Goal: Task Accomplishment & Management: Complete application form

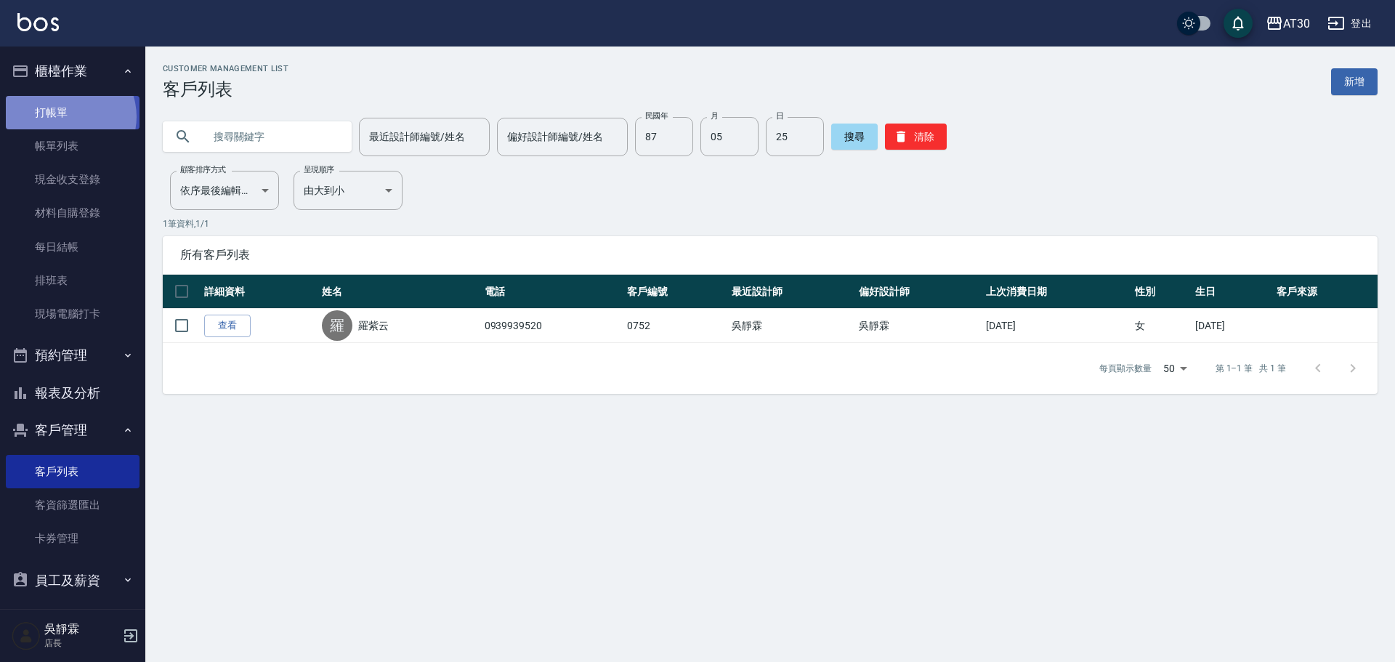
click at [66, 116] on link "打帳單" at bounding box center [73, 112] width 134 height 33
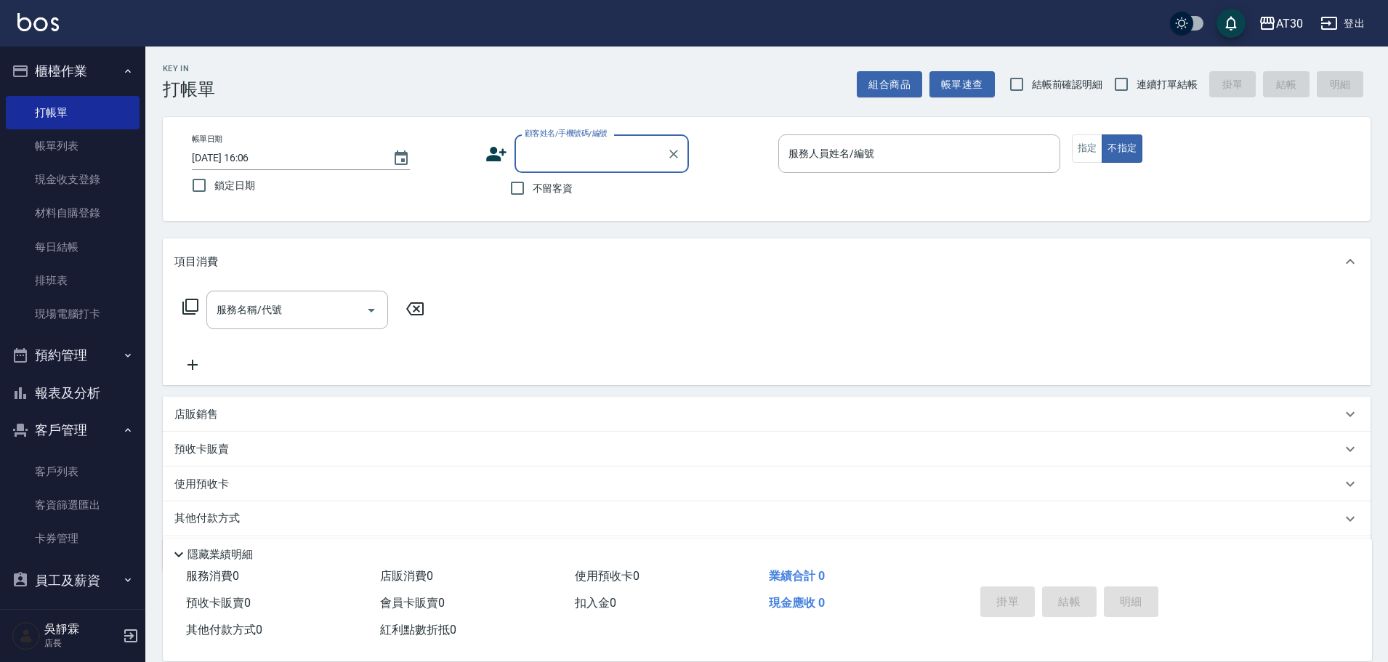
click at [608, 142] on input "顧客姓名/手機號碼/編號" at bounding box center [591, 153] width 140 height 25
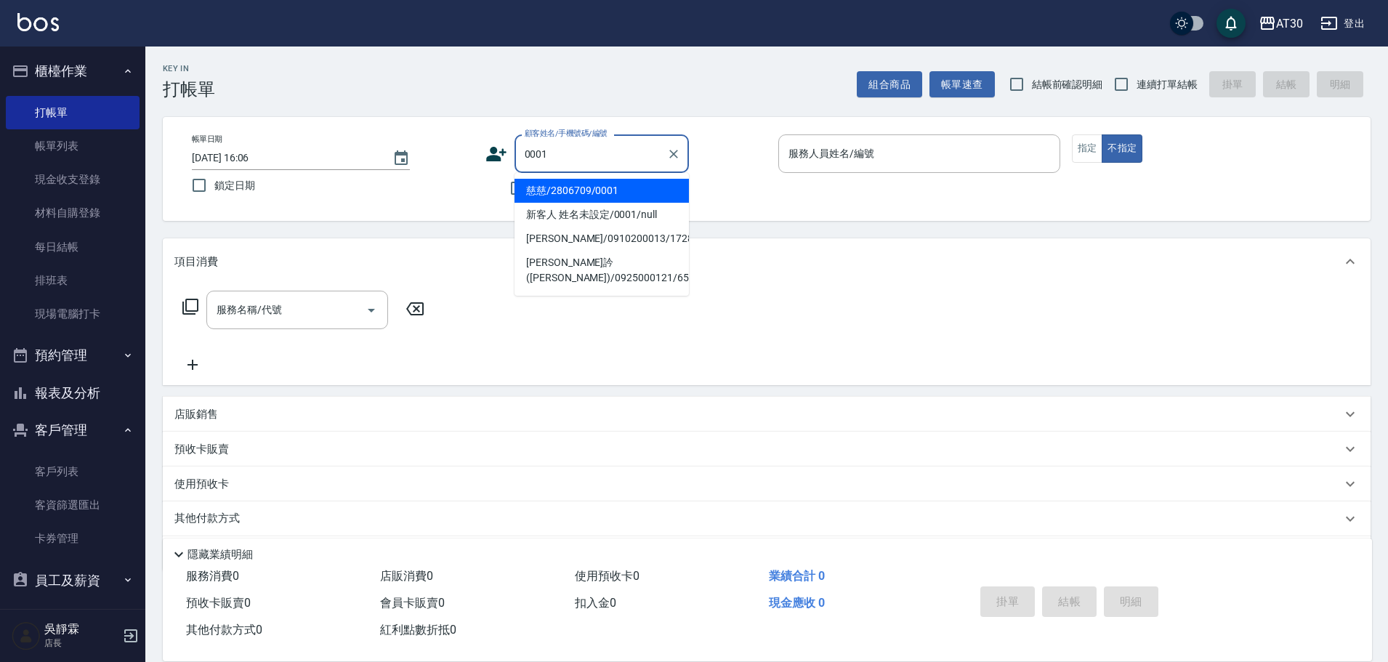
type input "慈慈/2806709/0001"
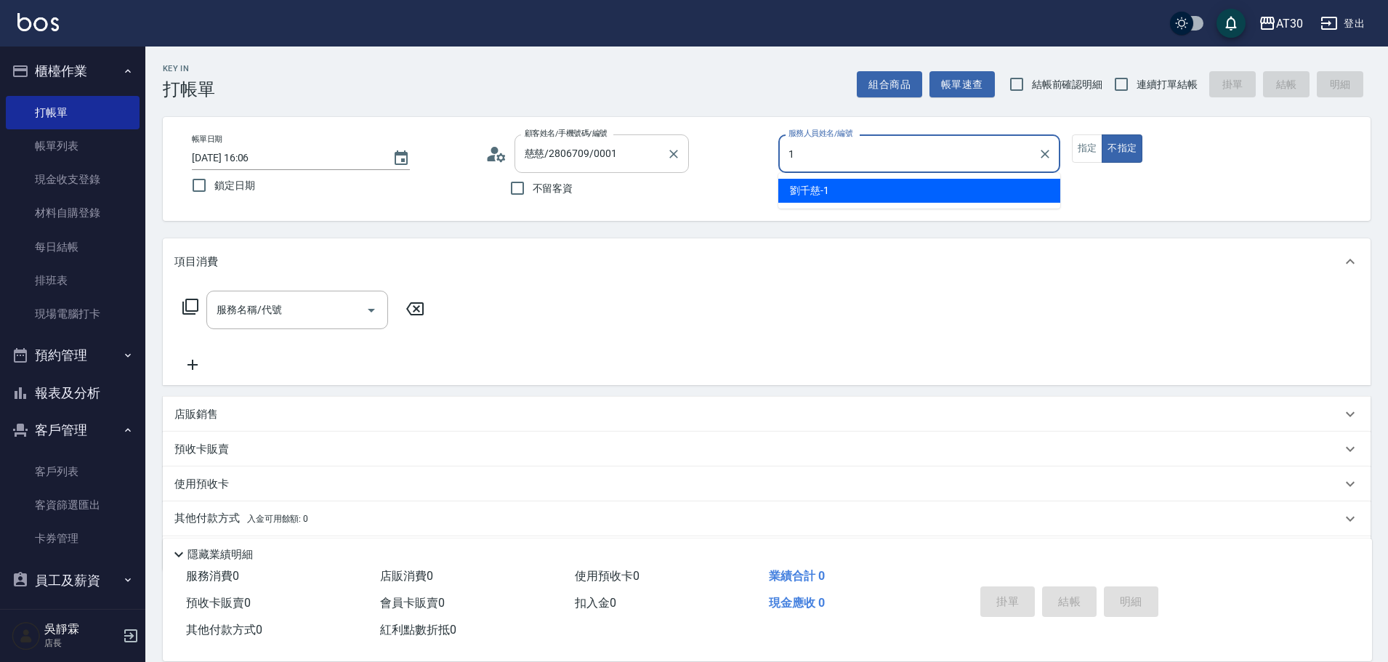
type input "[PERSON_NAME]1"
type button "false"
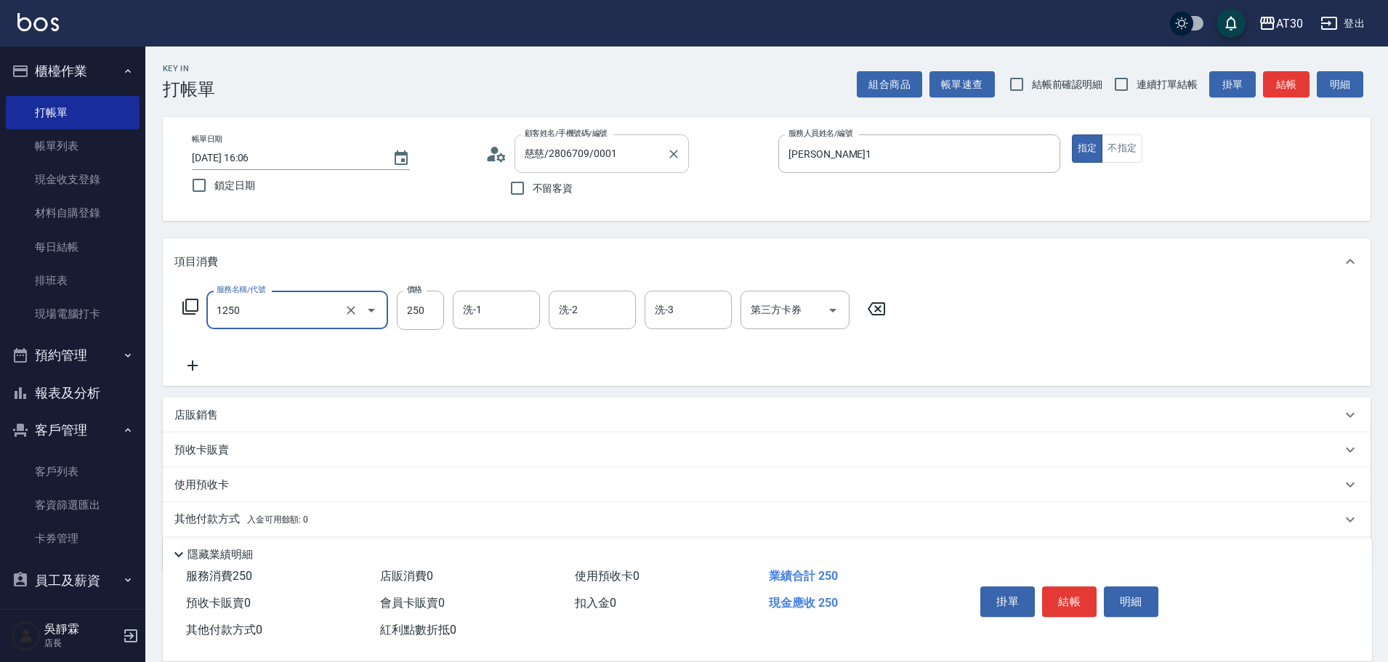
type input "洗髮250(1250)"
type input "[PERSON_NAME]1"
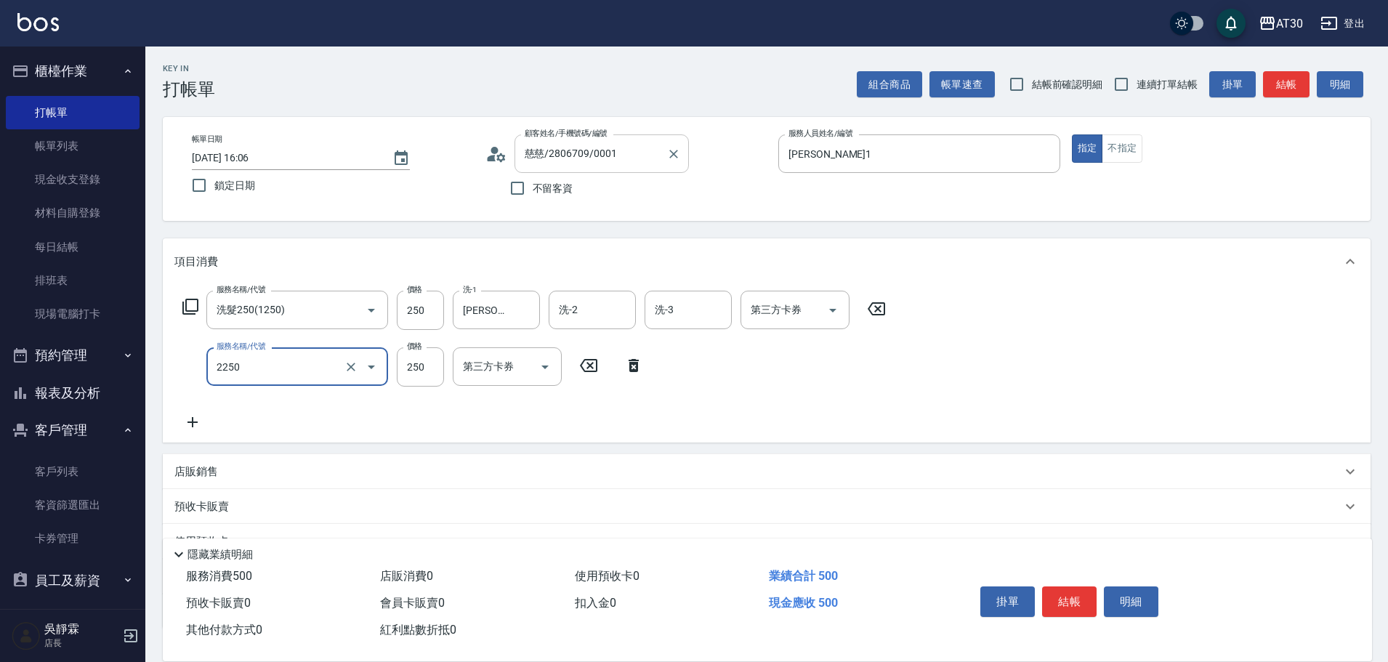
type input "剪髮(2250)"
type input "200"
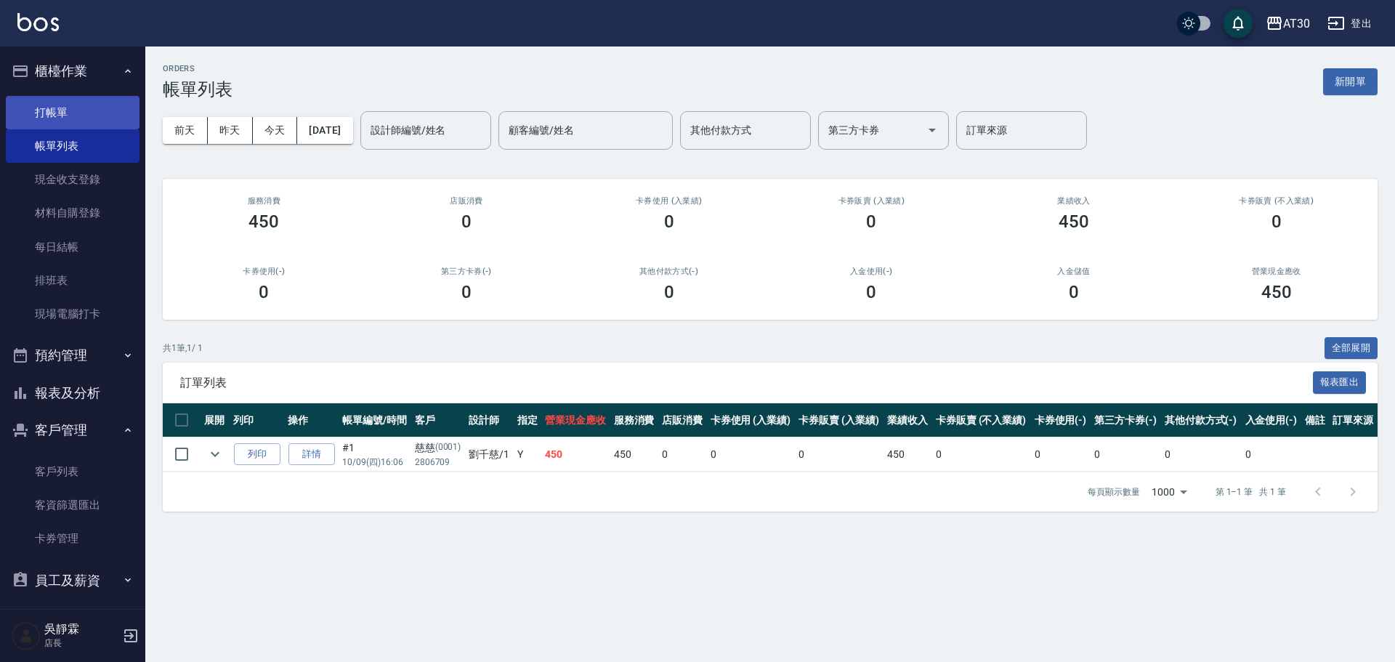
click at [80, 108] on link "打帳單" at bounding box center [73, 112] width 134 height 33
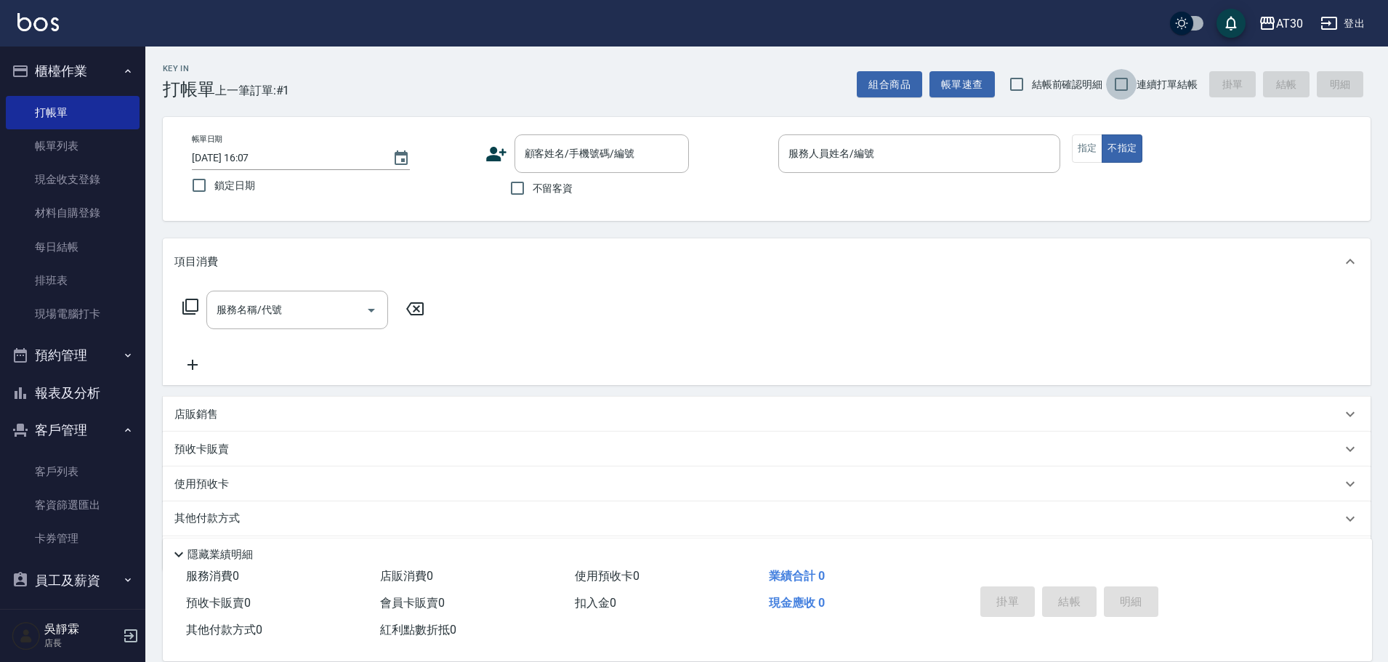
click at [1122, 92] on input "連續打單結帳" at bounding box center [1121, 84] width 31 height 31
checkbox input "true"
click at [634, 161] on input "顧客姓名/手機號碼/編號" at bounding box center [591, 153] width 140 height 25
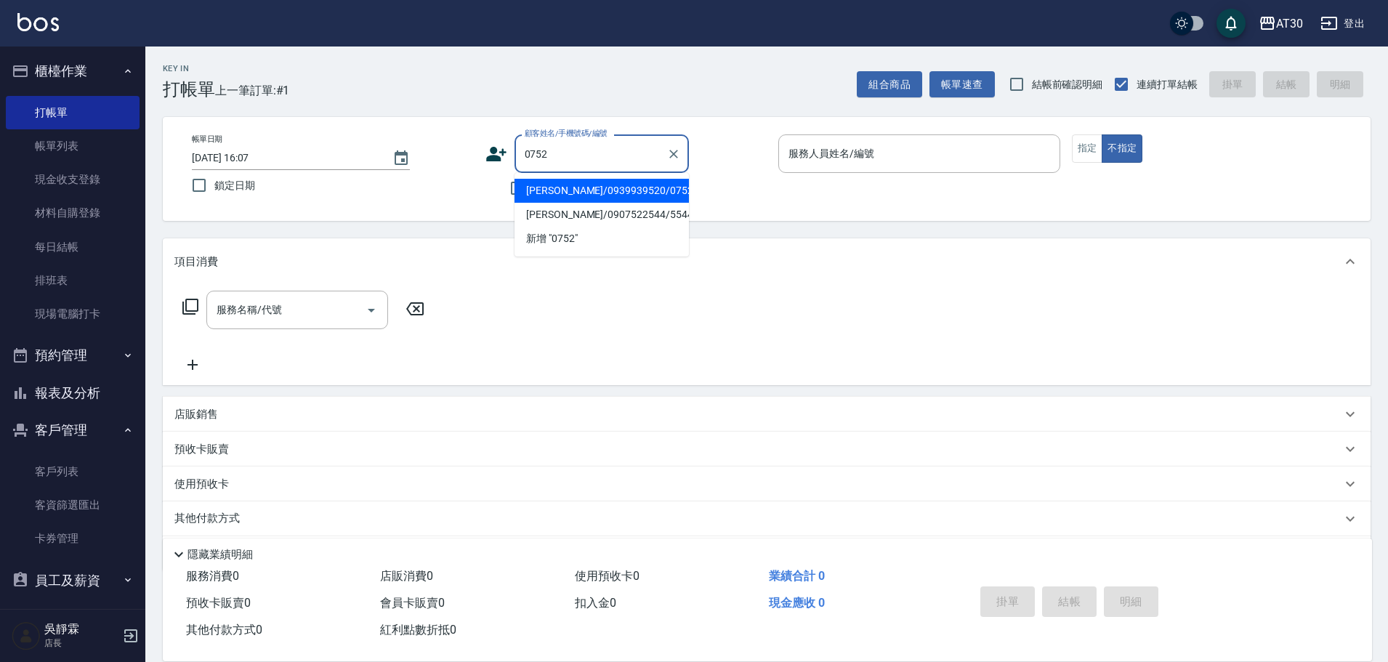
type input "[PERSON_NAME]/0939939520/0752"
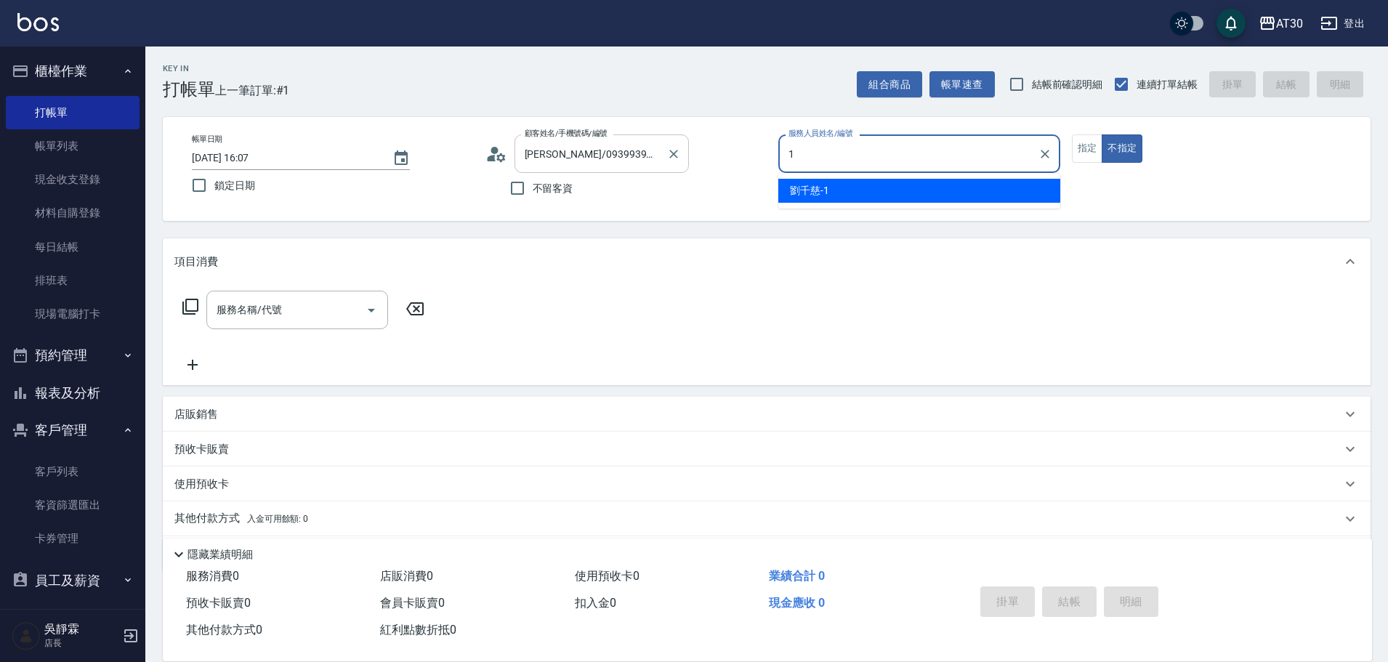
type input "[PERSON_NAME]1"
type button "false"
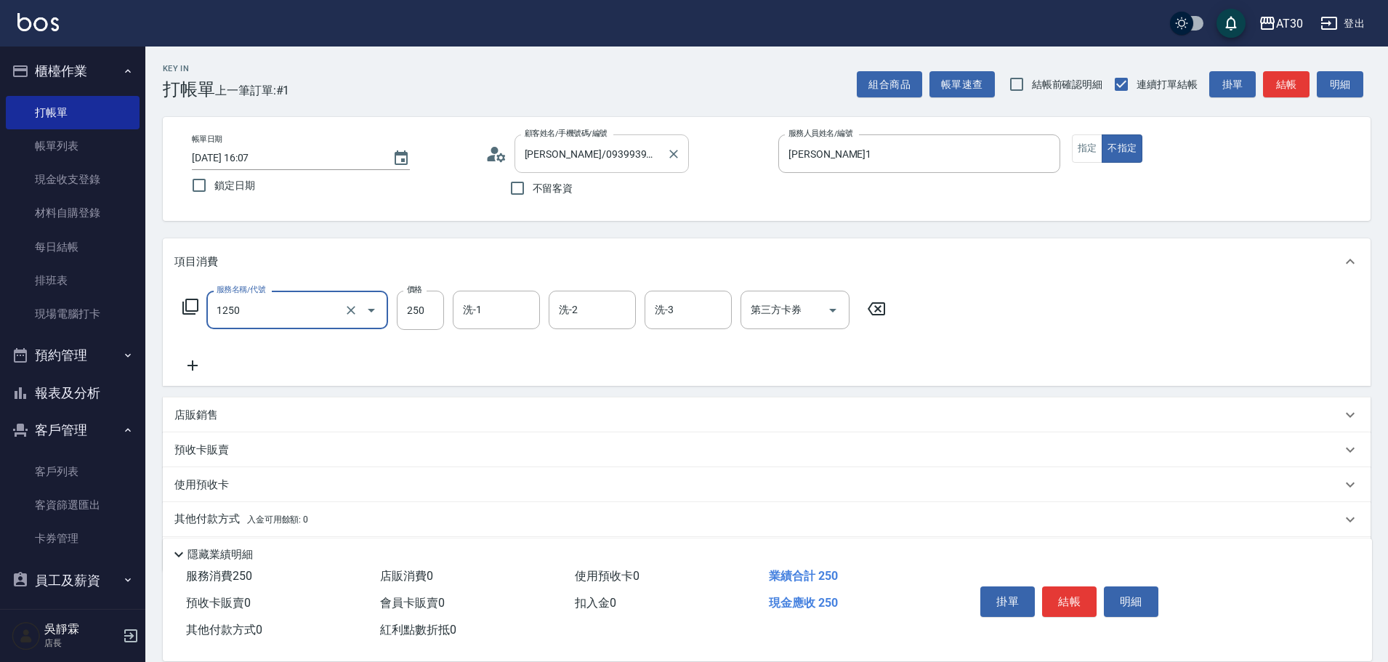
type input "洗髮250(1250)"
type input "[PERSON_NAME]-20"
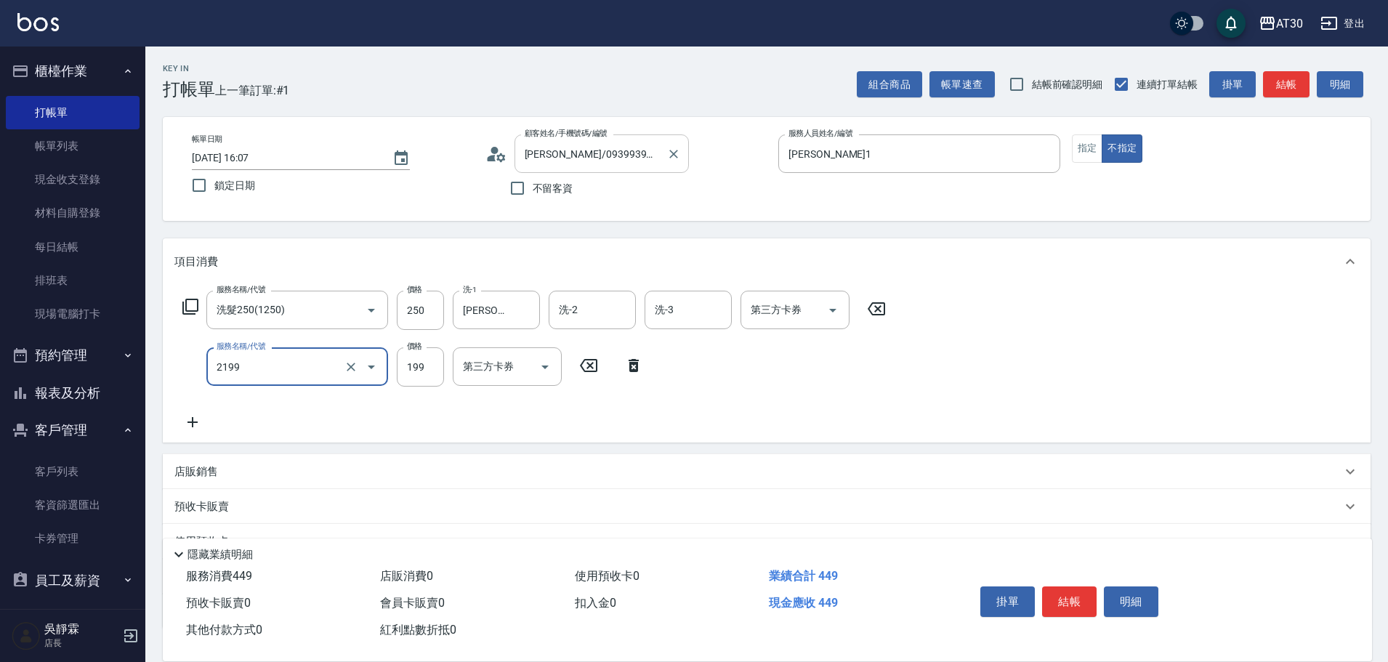
type input "不指定剪髮活動(2199)"
type input "250"
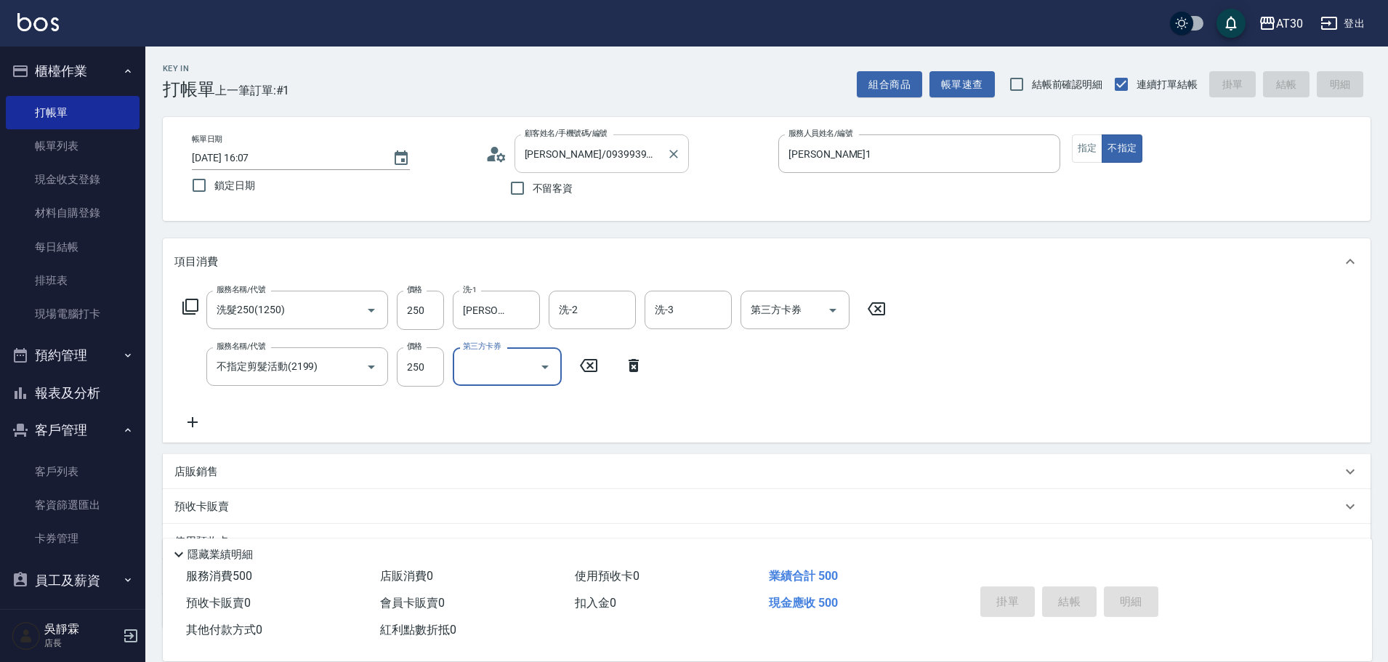
type input "[DATE] 16:08"
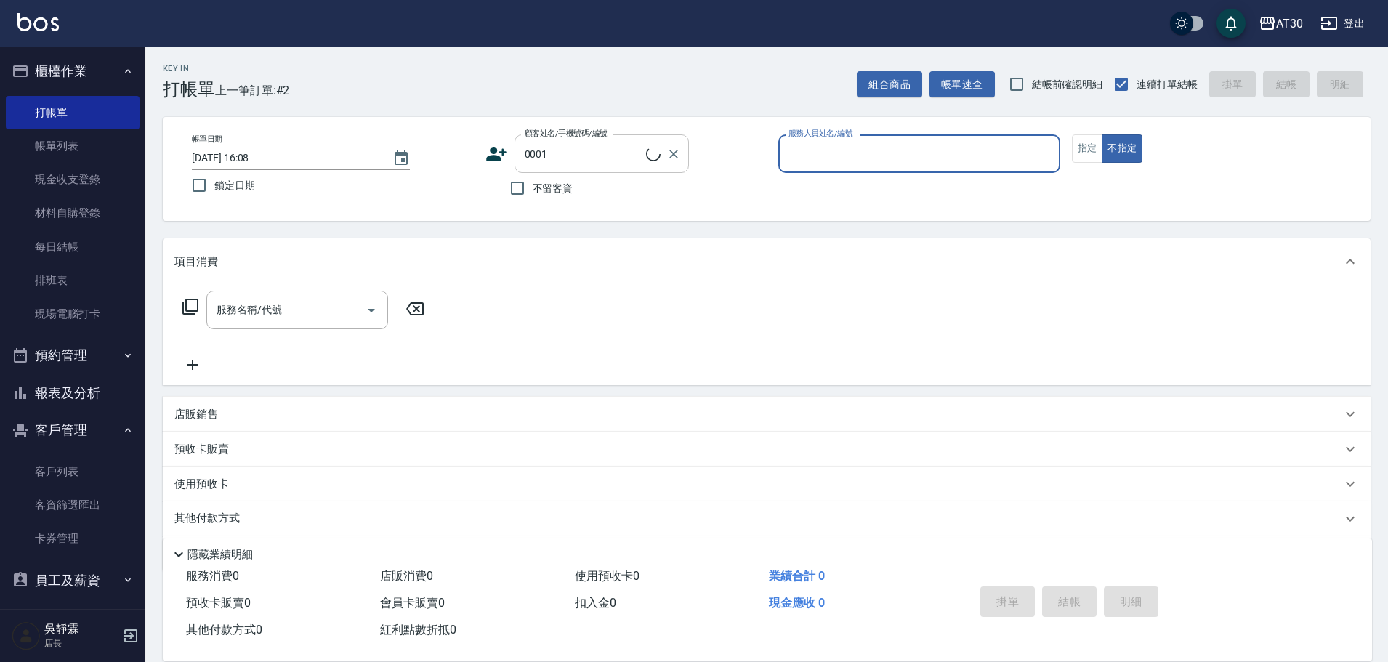
type input "新客人 姓名未設定/0001/null"
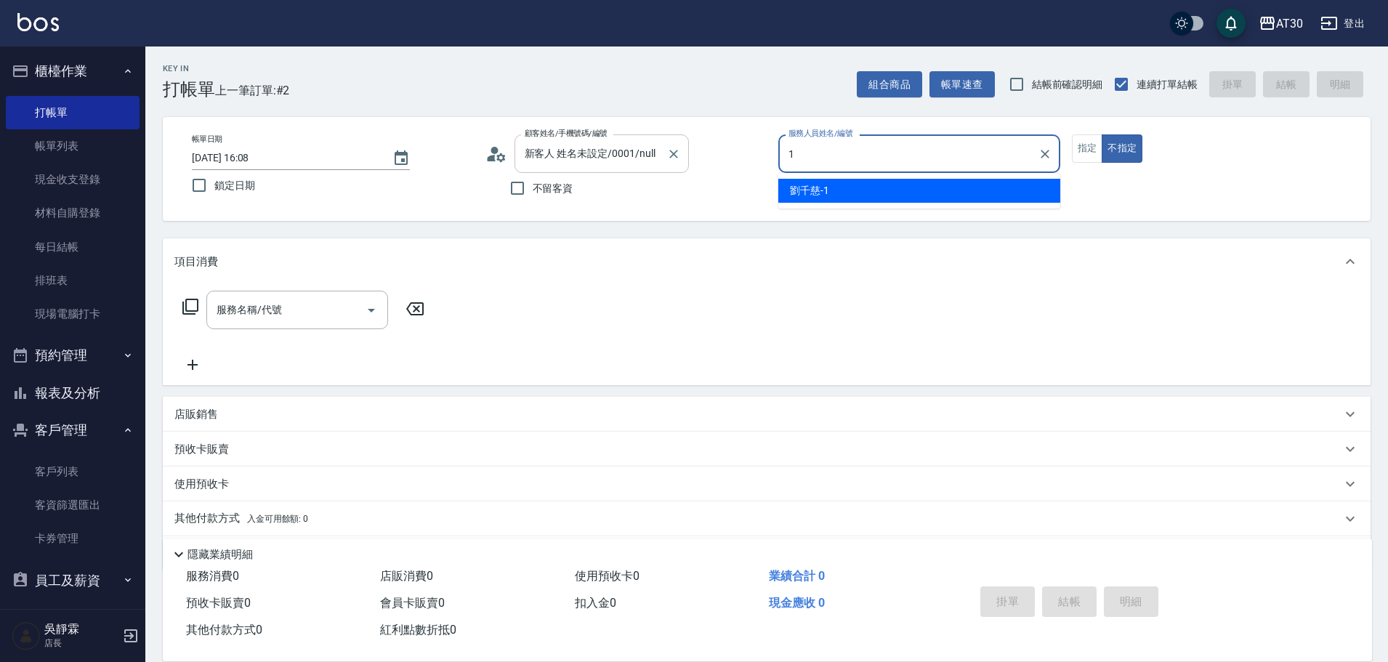
type input "[PERSON_NAME]1"
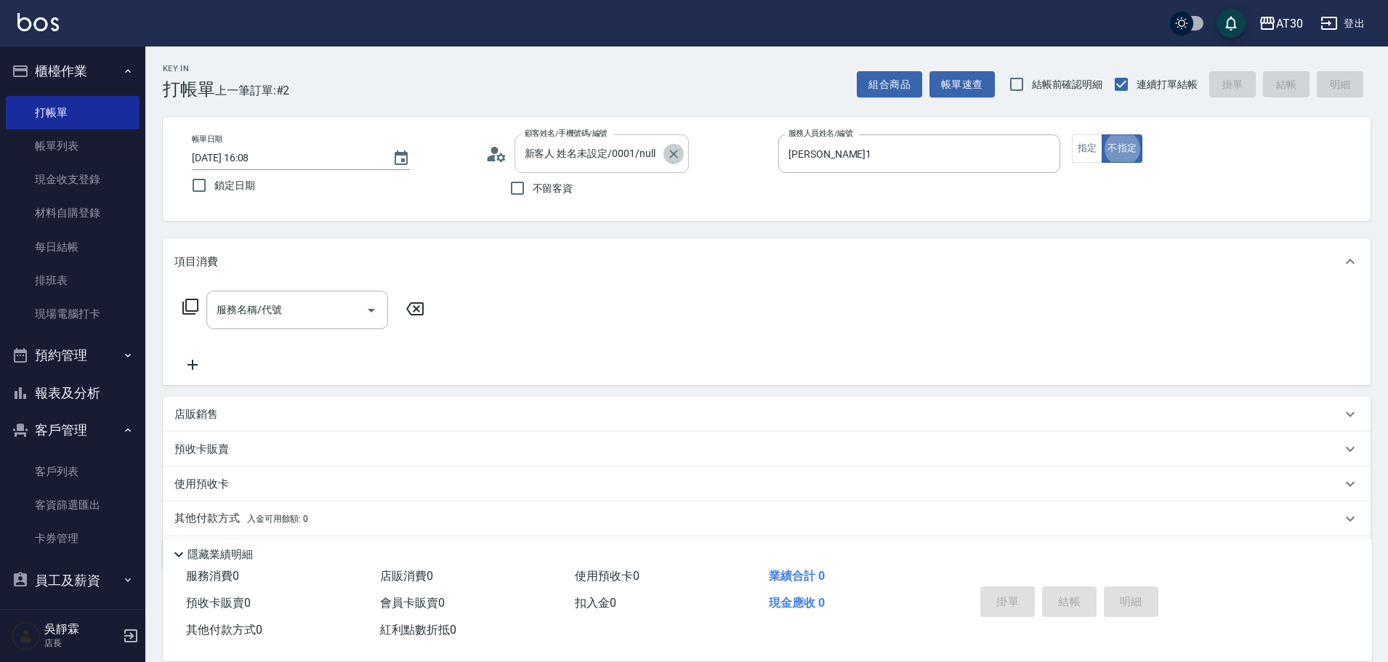
click at [673, 152] on icon "Clear" at bounding box center [673, 154] width 15 height 15
click at [582, 140] on div "顧客姓名/手機號碼/編號" at bounding box center [601, 153] width 174 height 39
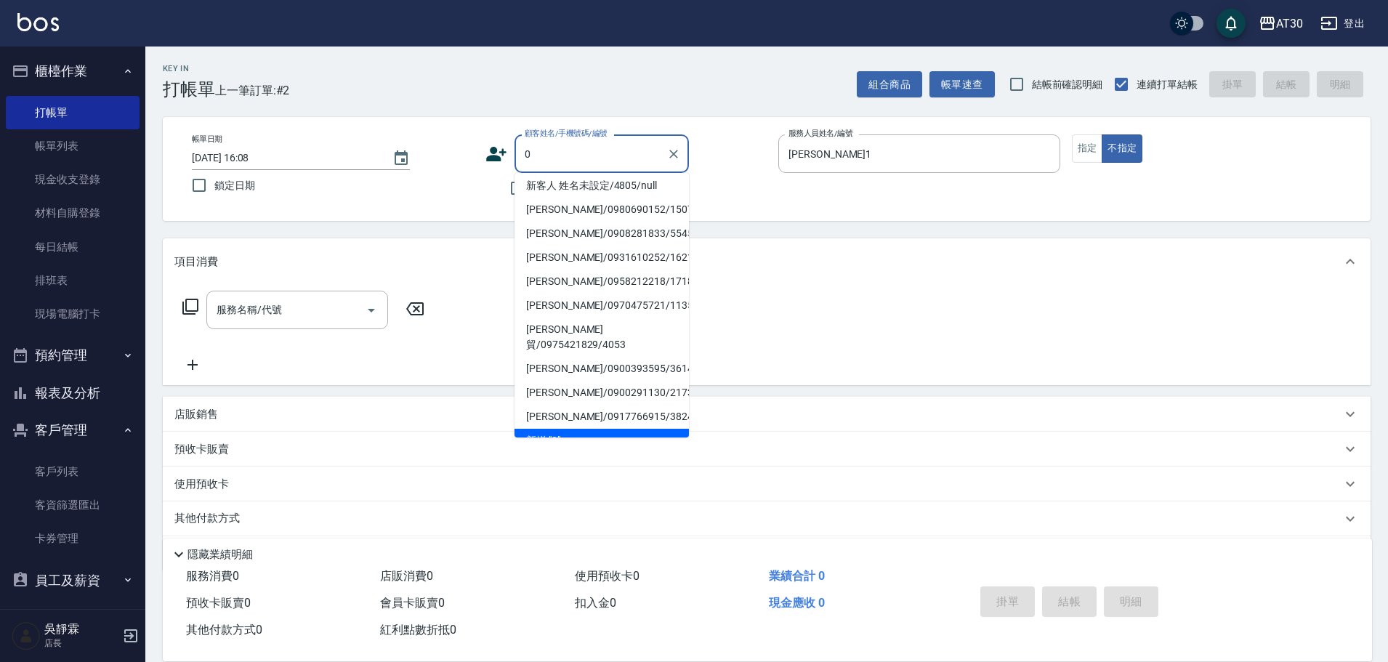
scroll to position [6, 0]
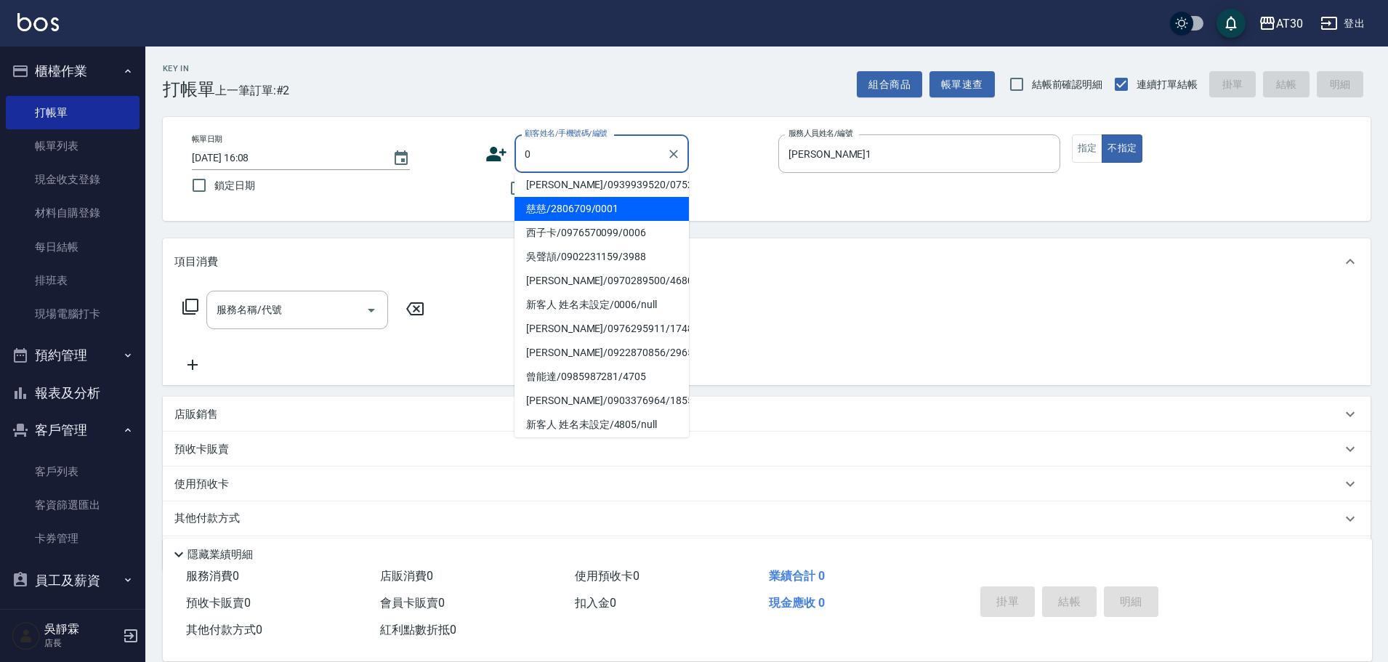
type input "慈慈/2806709/0001"
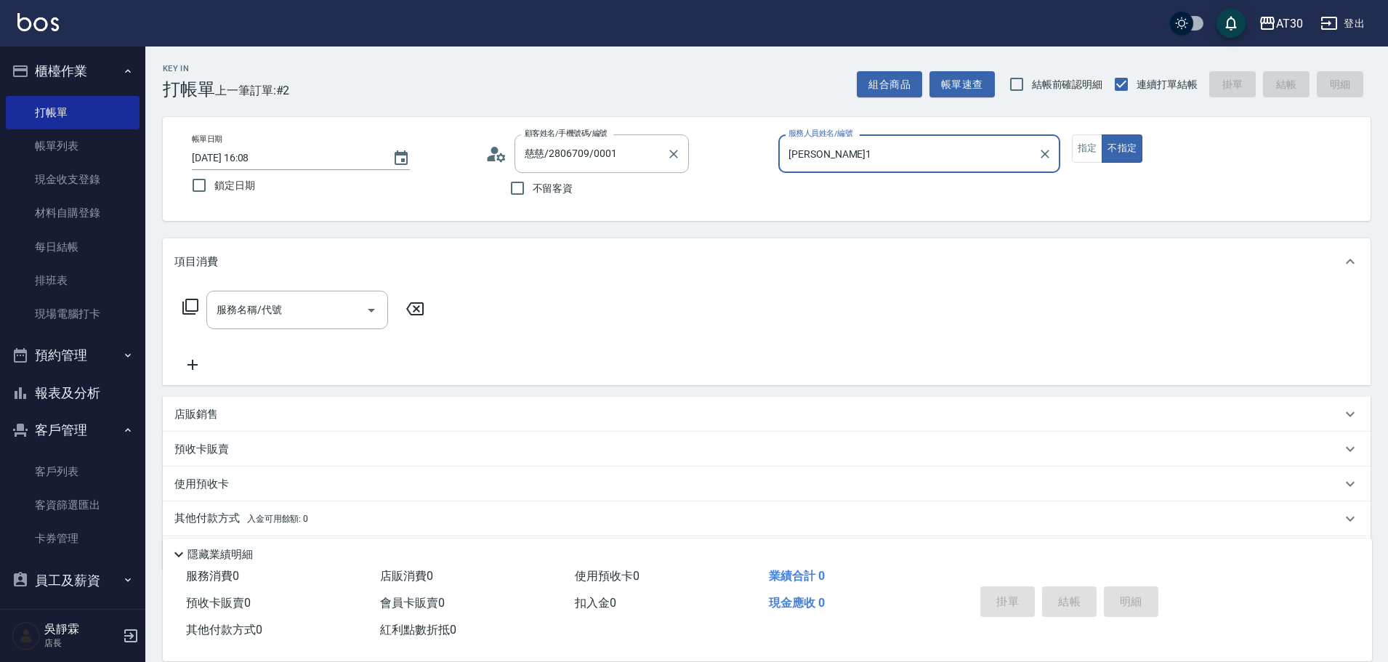
click at [1102, 134] on button "不指定" at bounding box center [1122, 148] width 41 height 28
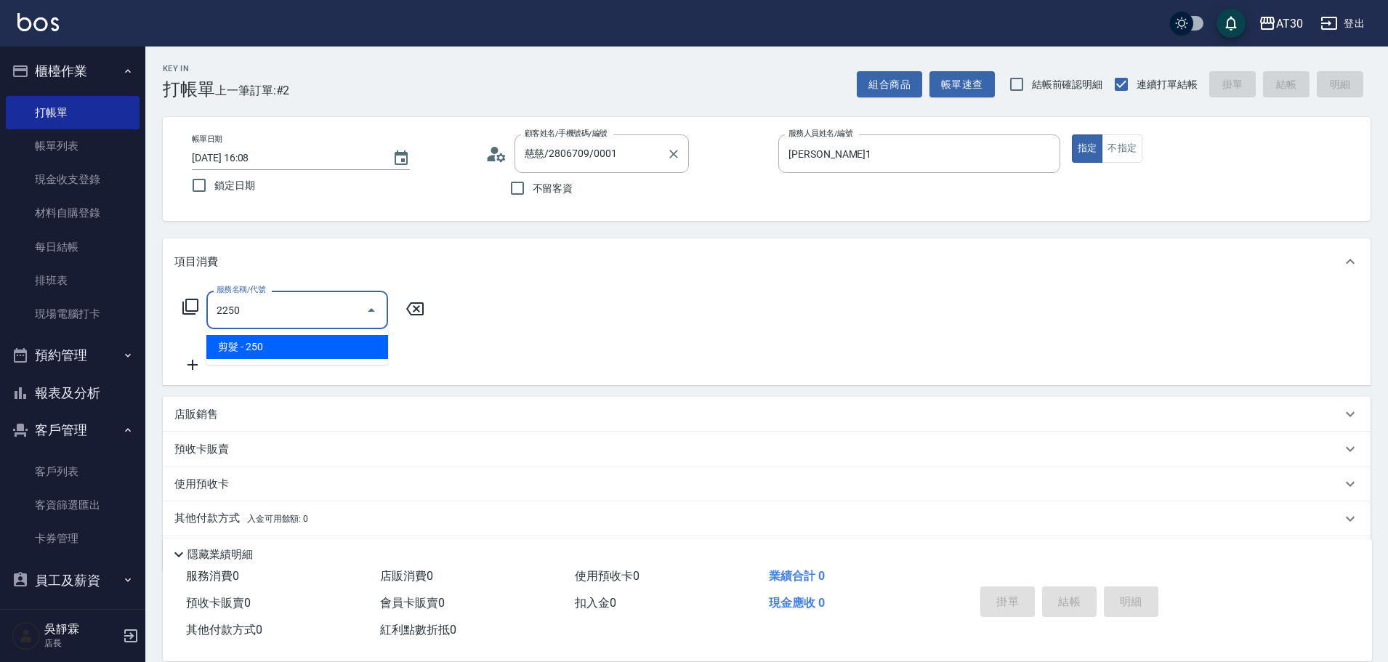
type input "剪髮(2250)"
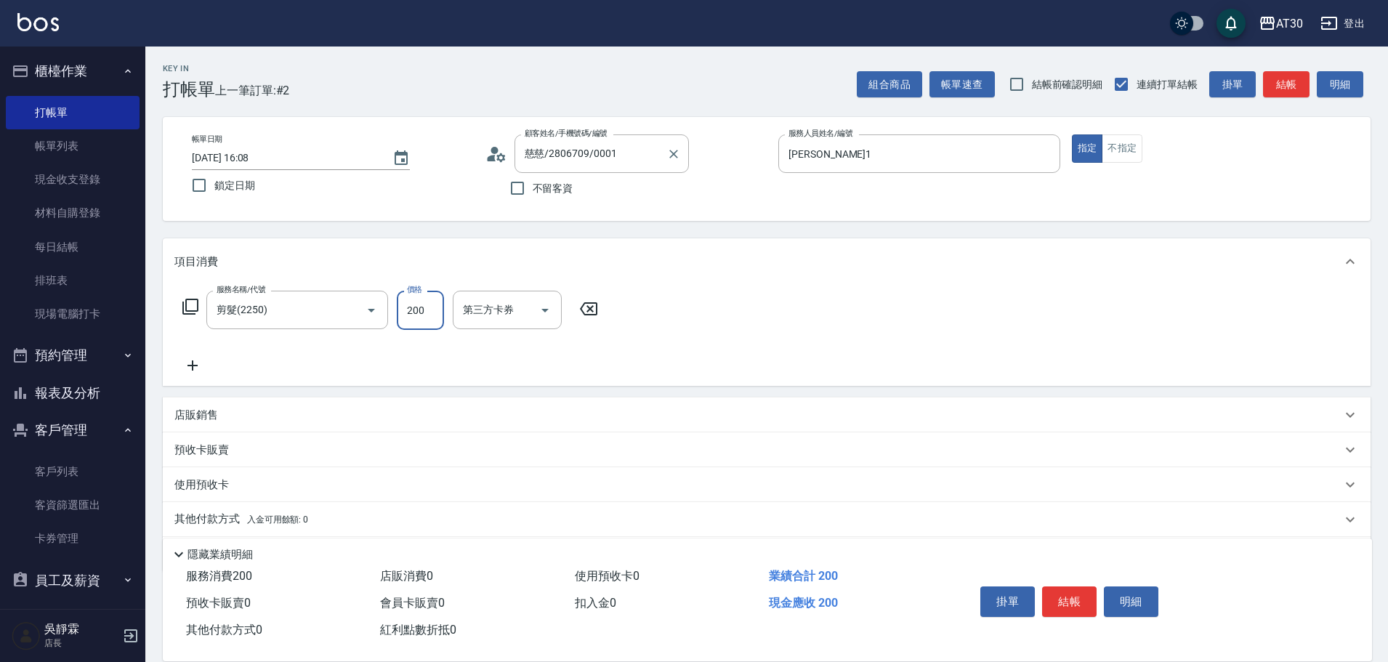
type input "200"
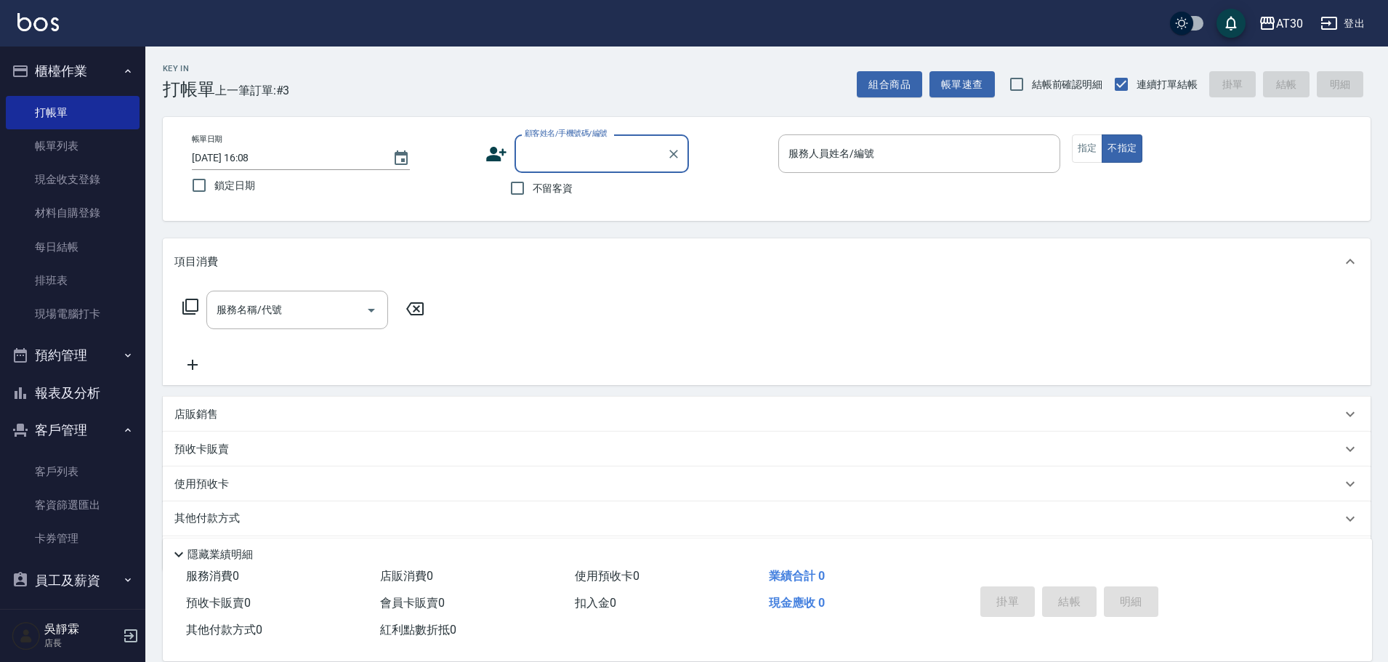
click at [586, 138] on label "顧客姓名/手機號碼/編號" at bounding box center [566, 133] width 83 height 11
click at [586, 141] on input "顧客姓名/手機號碼/編號" at bounding box center [591, 153] width 140 height 25
click at [502, 155] on icon at bounding box center [496, 154] width 20 height 15
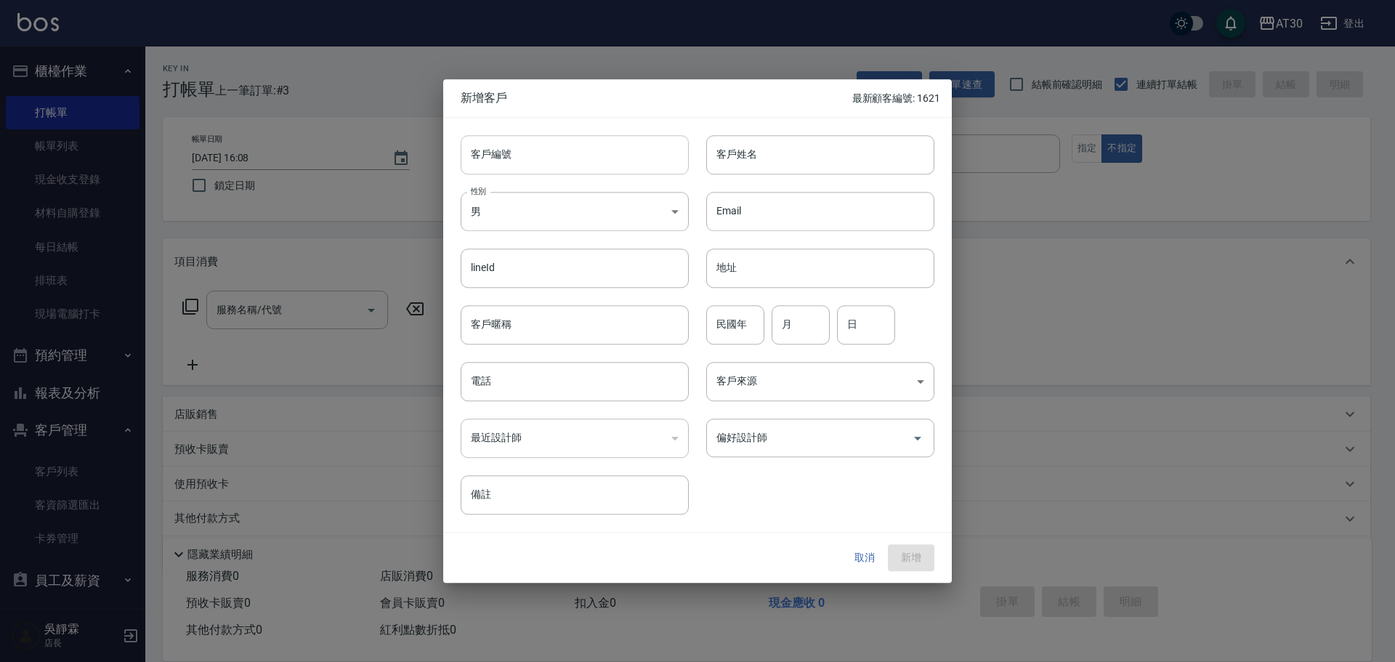
click at [626, 150] on input "客戶編號" at bounding box center [575, 154] width 228 height 39
type input "2732"
type input "u"
type input "[PERSON_NAME]"
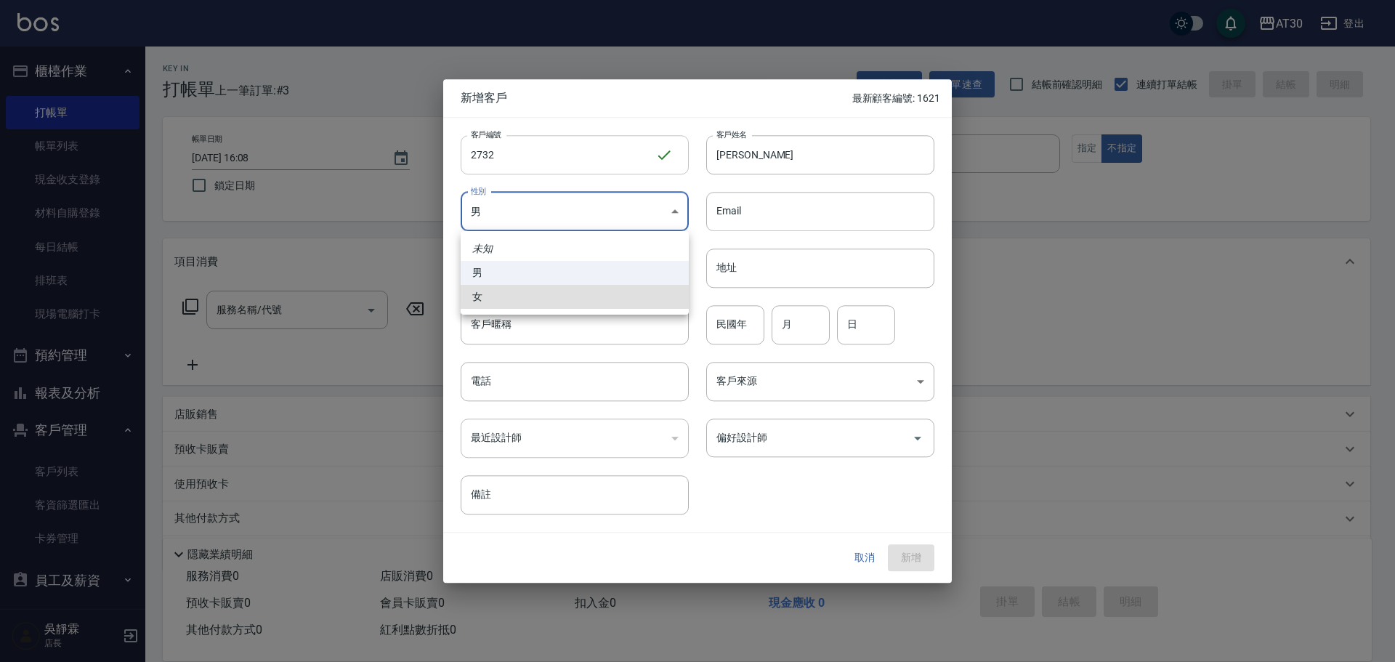
type input "[DEMOGRAPHIC_DATA]"
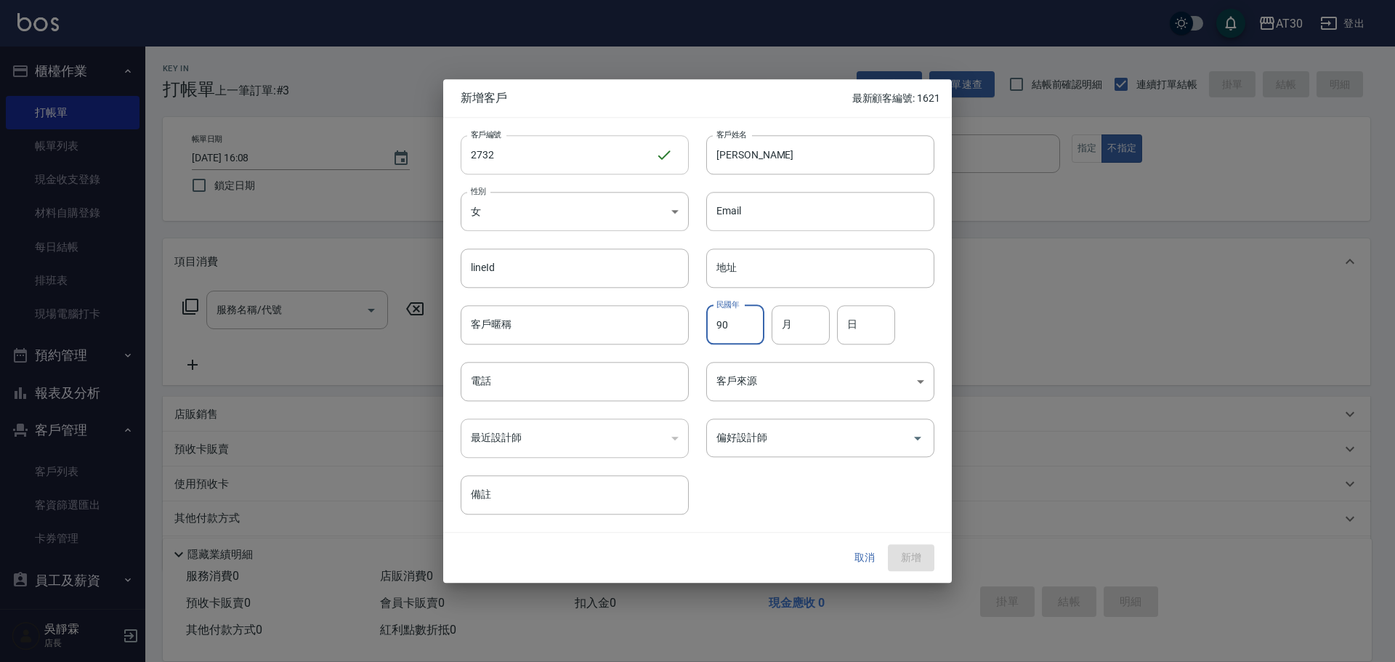
type input "90"
type input "09"
type input "27"
type input "0923666489"
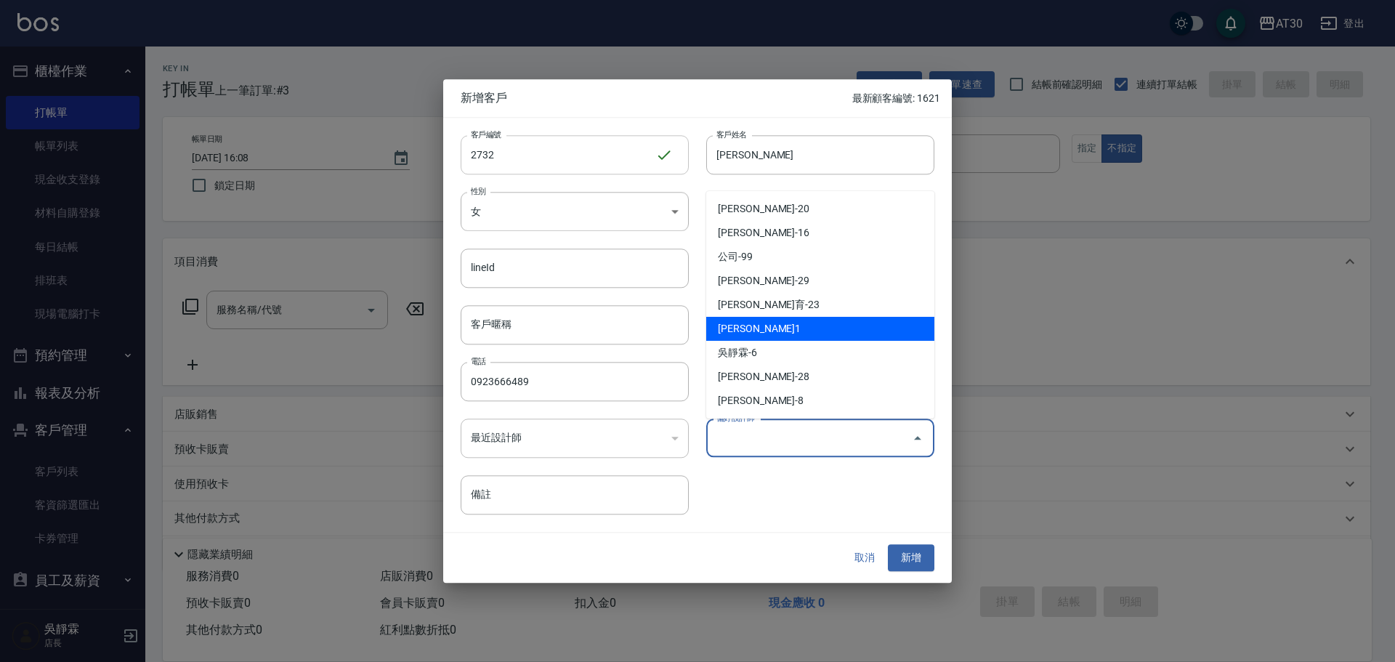
type input "劉千慈"
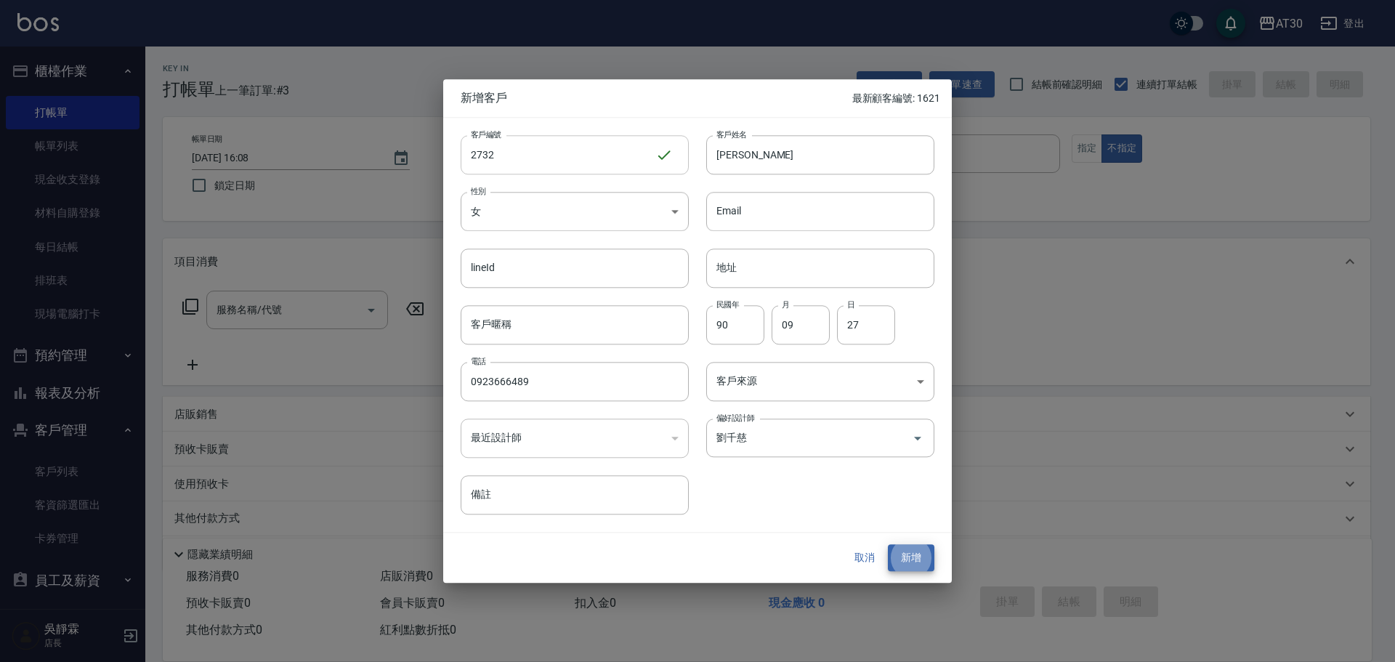
click at [888, 545] on button "新增" at bounding box center [911, 558] width 47 height 27
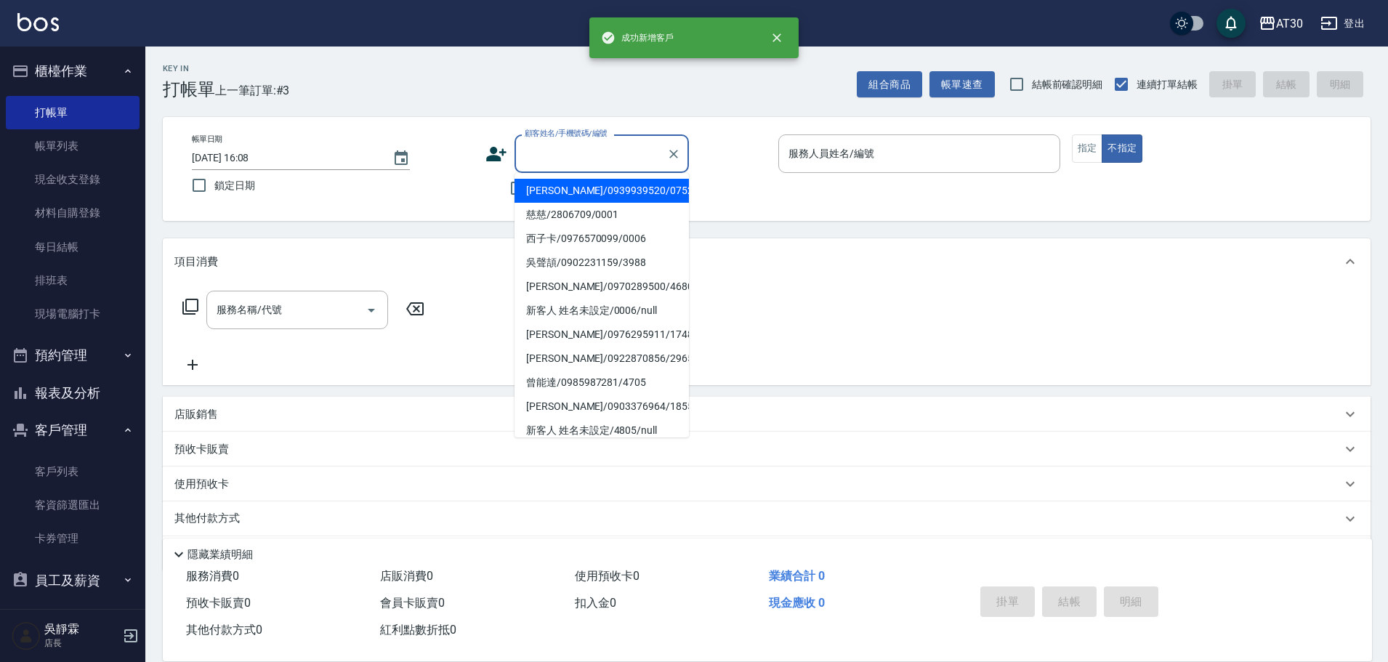
click at [626, 150] on input "顧客姓名/手機號碼/編號" at bounding box center [591, 153] width 140 height 25
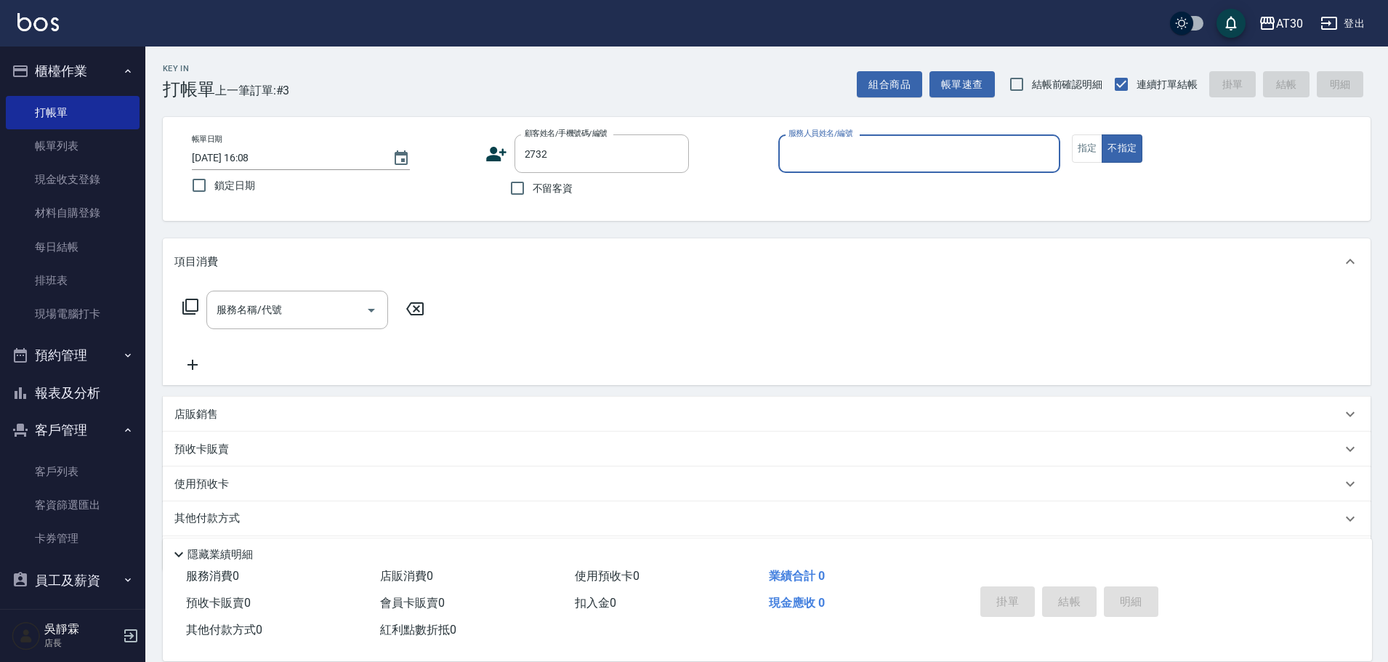
type input "[PERSON_NAME]/0923666489/2732"
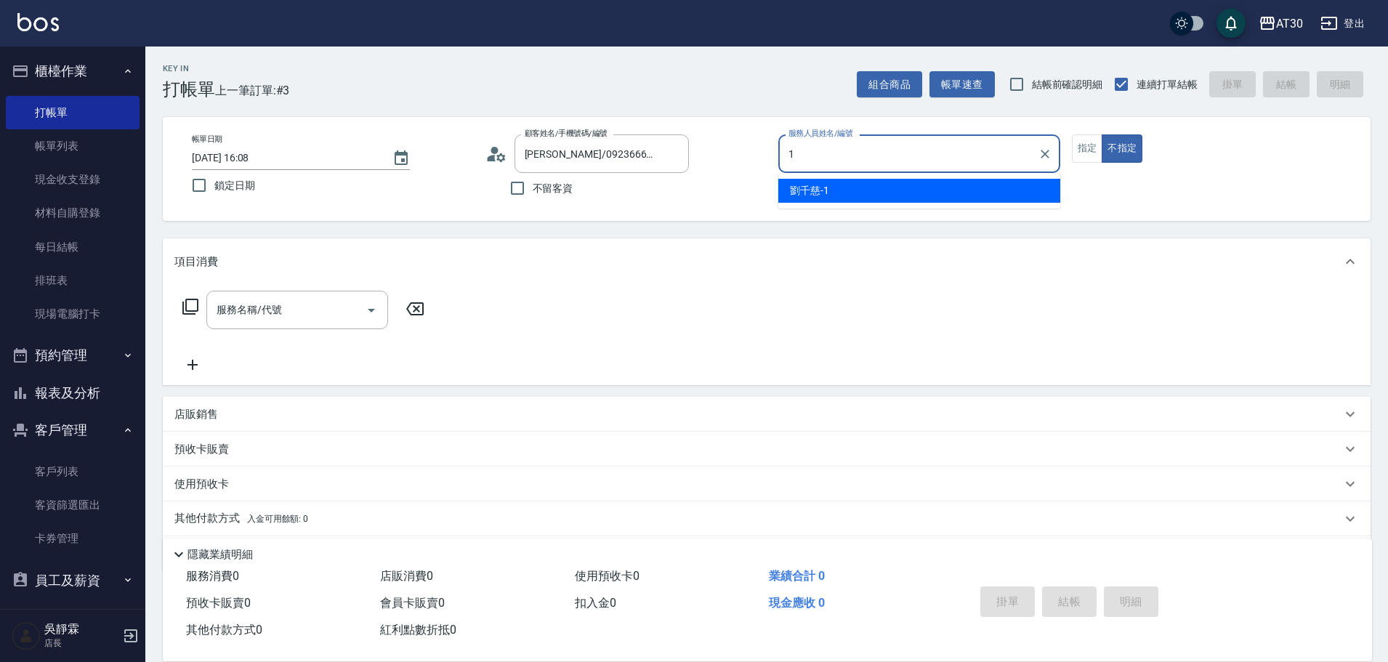
type input "[PERSON_NAME]1"
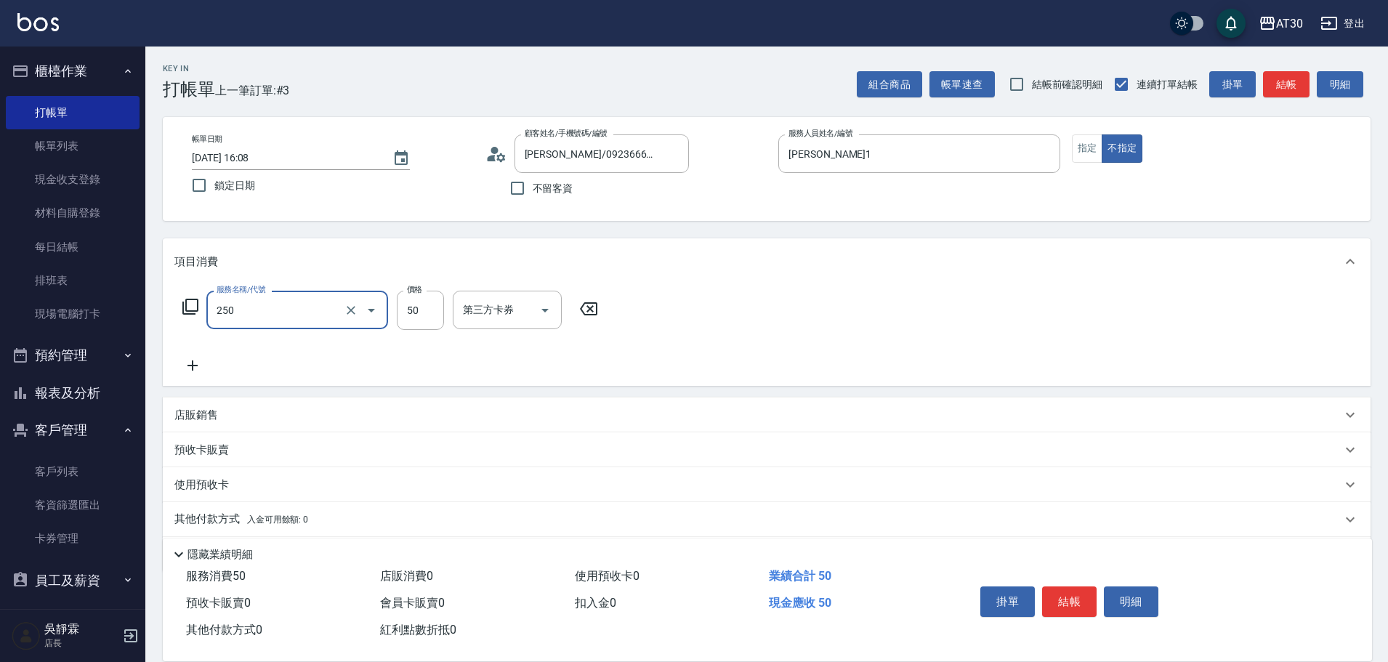
type input "剪瀏海(250)"
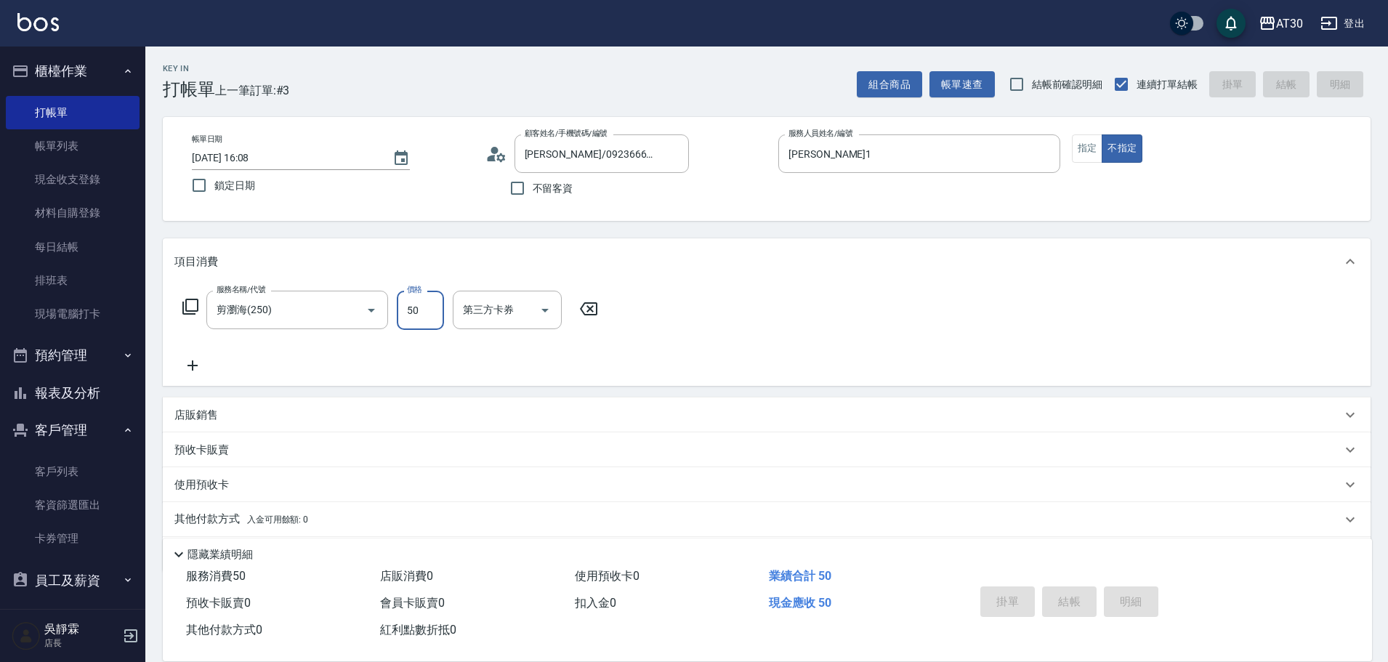
type input "[DATE] 16:09"
